Goal: Transaction & Acquisition: Purchase product/service

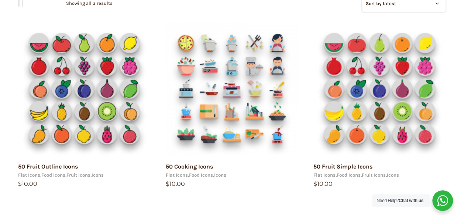
scroll to position [111, 0]
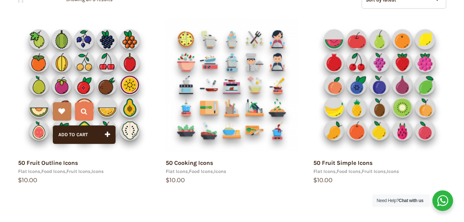
click at [78, 88] on img at bounding box center [84, 84] width 133 height 133
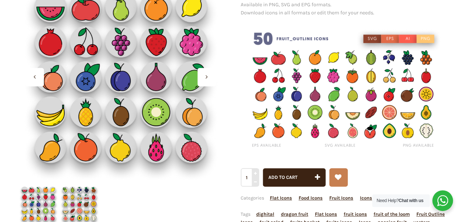
scroll to position [111, 0]
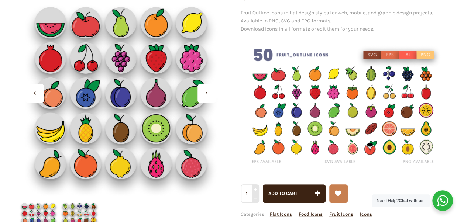
click at [210, 91] on div at bounding box center [206, 93] width 18 height 18
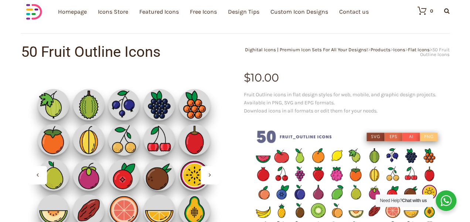
scroll to position [74, 0]
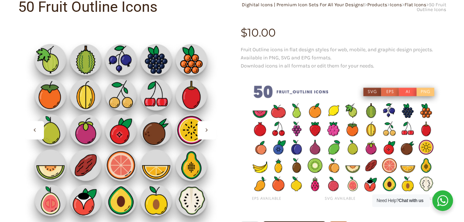
click at [0, 0] on div at bounding box center [0, 0] width 0 height 0
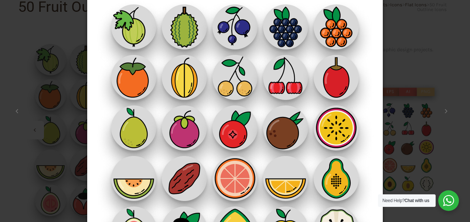
scroll to position [0, 0]
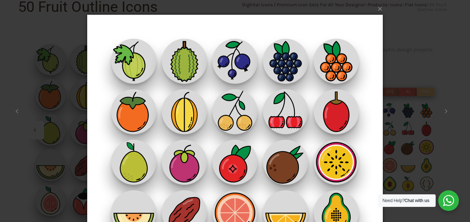
click at [41, 131] on div "× 2 / 2 Loading..." at bounding box center [235, 111] width 470 height 222
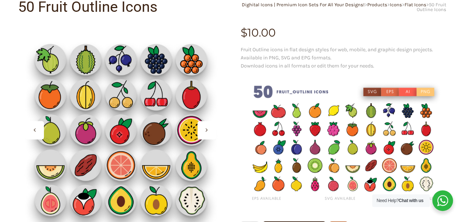
click at [42, 140] on div at bounding box center [121, 130] width 206 height 206
click at [40, 136] on div at bounding box center [34, 130] width 18 height 18
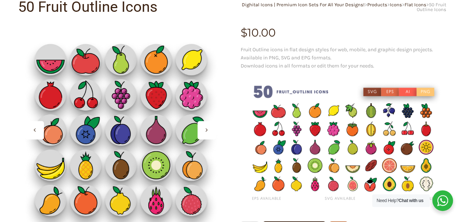
click at [33, 124] on div at bounding box center [34, 130] width 18 height 18
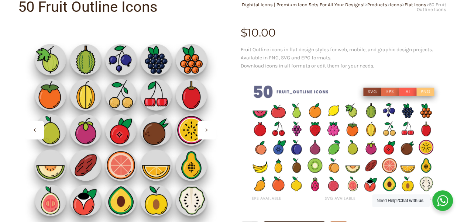
click at [33, 124] on div at bounding box center [34, 130] width 18 height 18
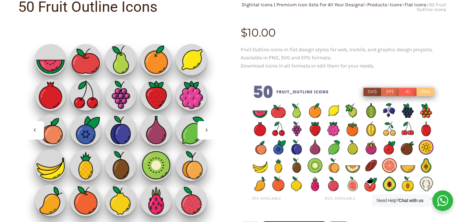
click at [33, 124] on div at bounding box center [34, 130] width 18 height 18
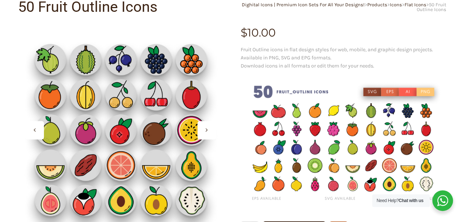
click at [33, 124] on div at bounding box center [34, 130] width 18 height 18
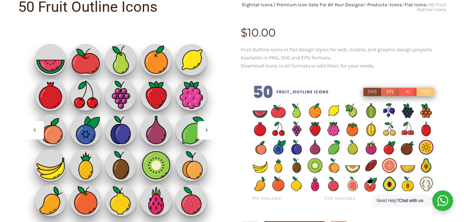
click at [92, 109] on img at bounding box center [121, 130] width 206 height 206
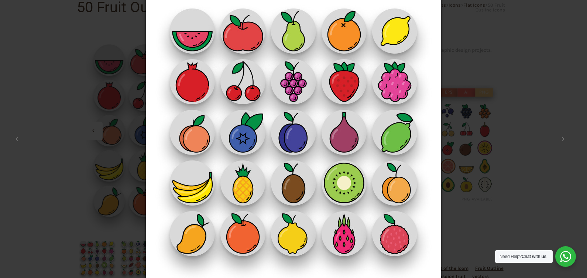
scroll to position [30, 0]
